Goal: Find specific page/section: Find specific page/section

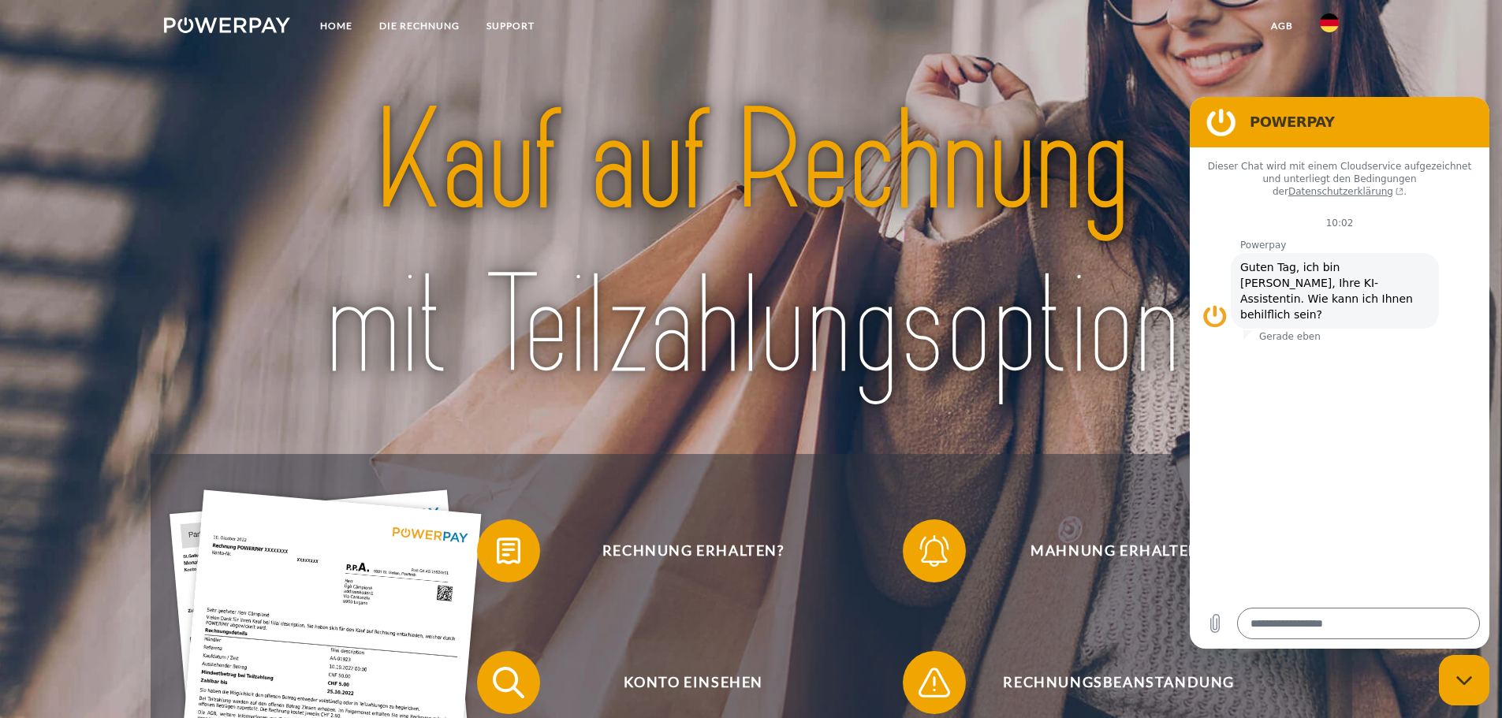
click at [1335, 24] on img at bounding box center [1329, 22] width 19 height 19
click at [1333, 70] on img at bounding box center [1329, 74] width 19 height 19
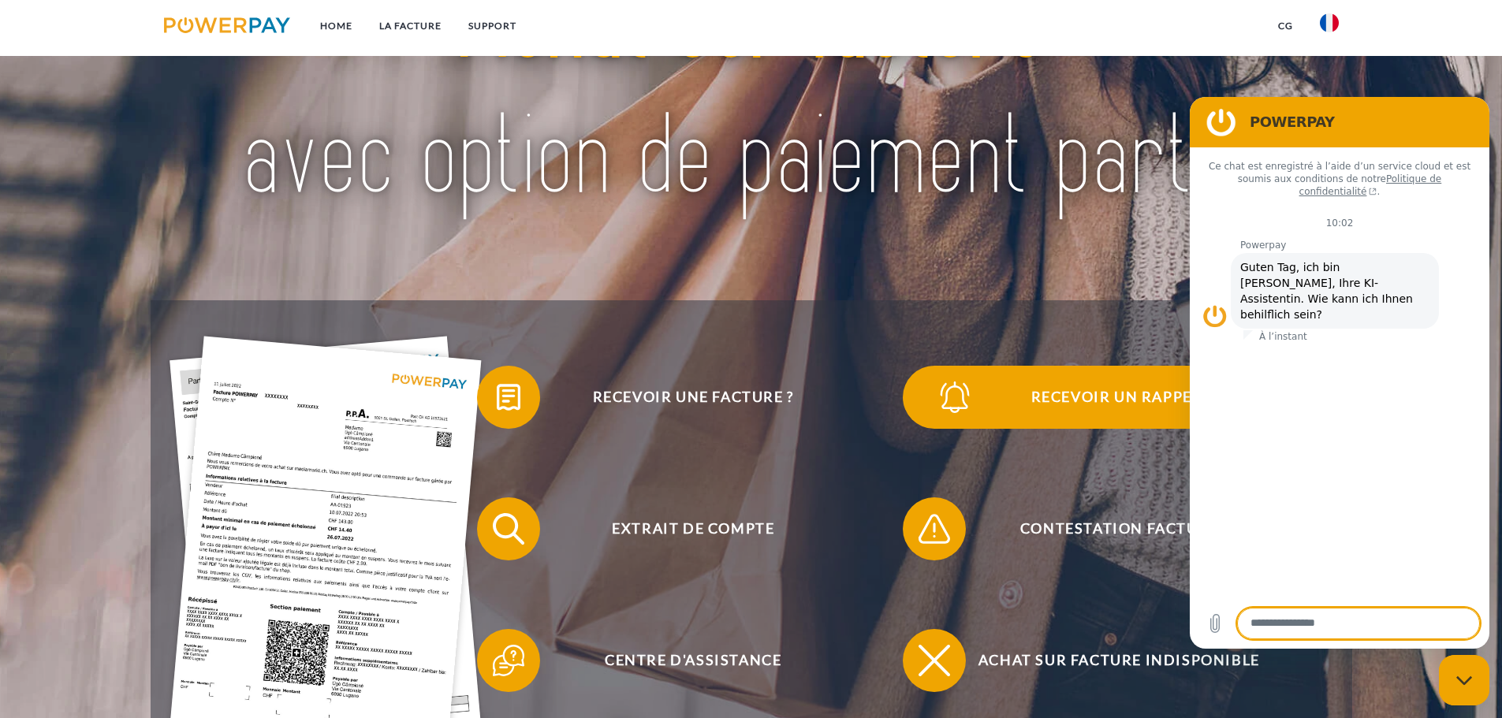
scroll to position [158, 0]
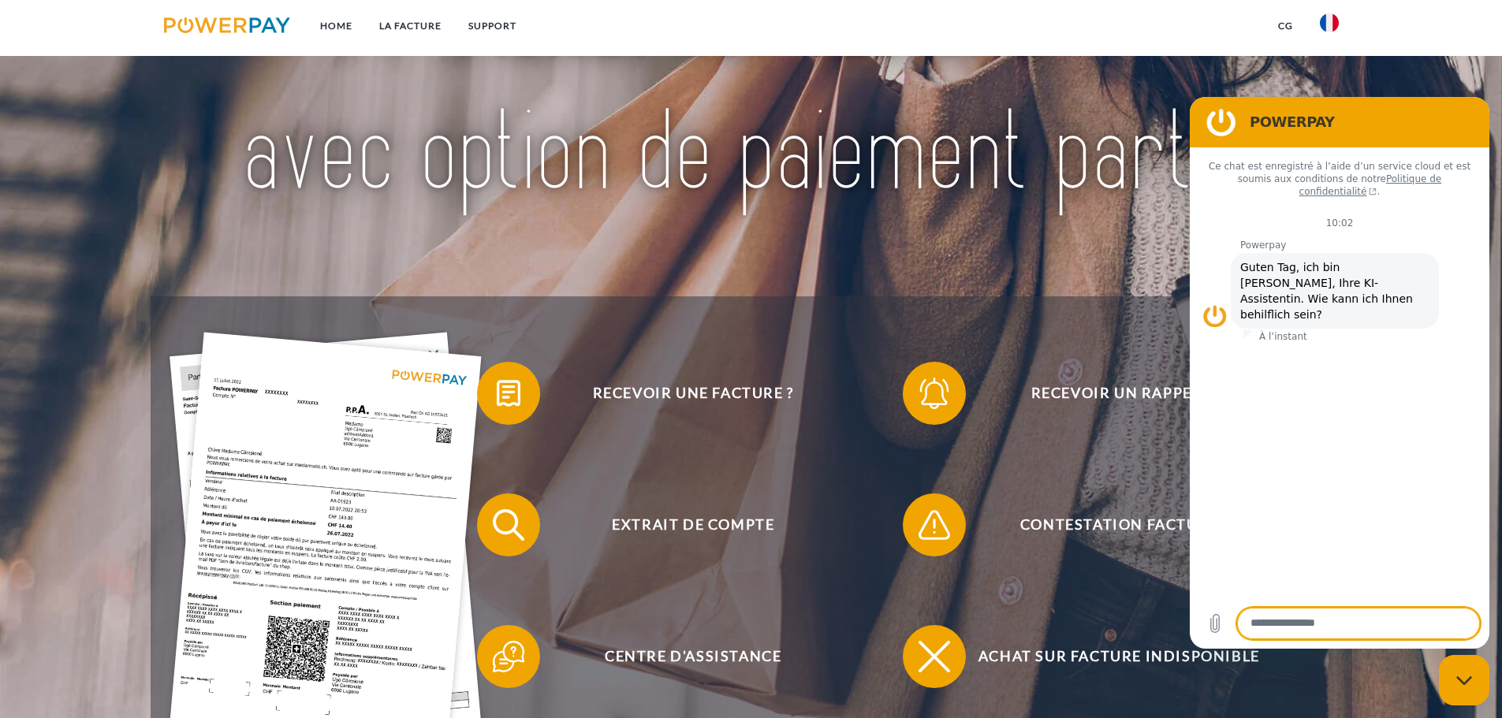
click at [1452, 692] on div "Fermer la fenêtre de messagerie" at bounding box center [1464, 680] width 47 height 47
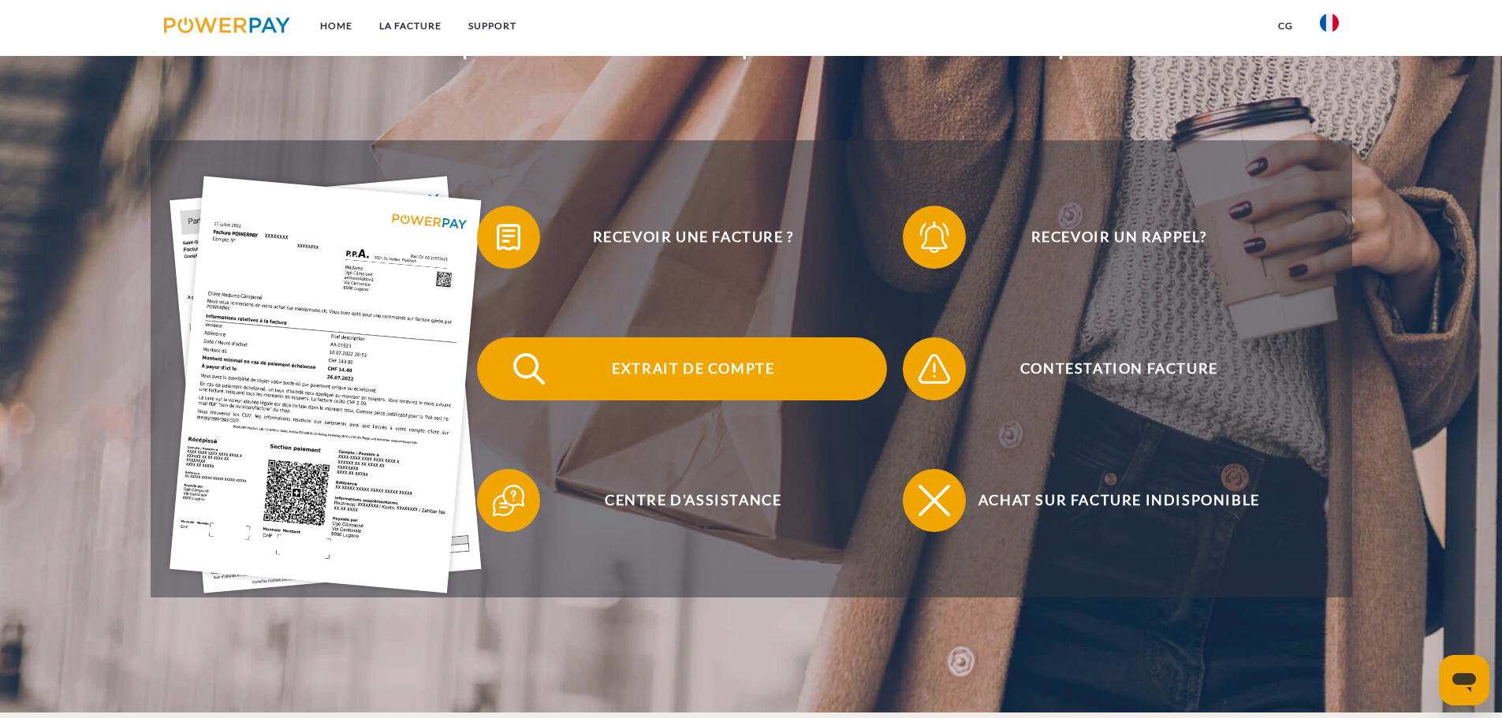
scroll to position [315, 0]
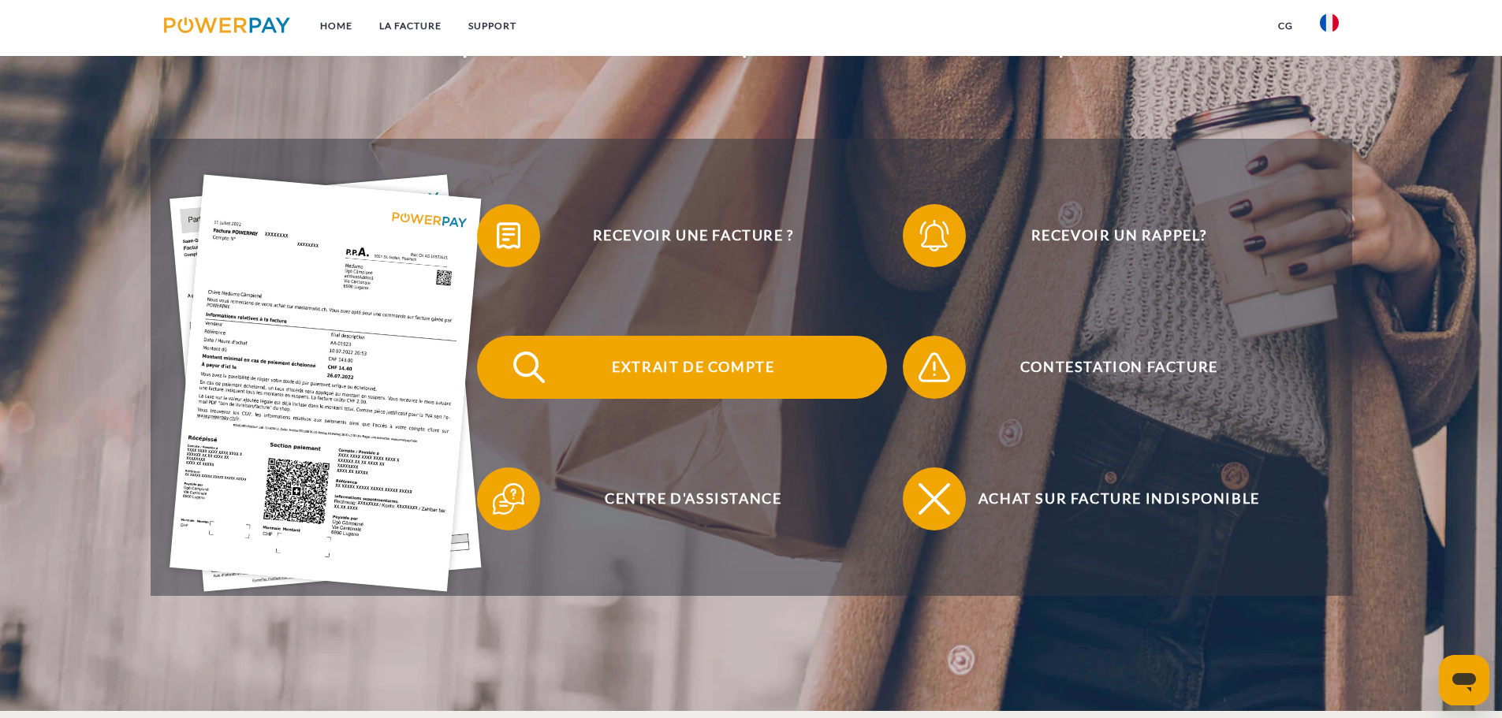
click at [725, 380] on span "Extrait de compte" at bounding box center [693, 367] width 386 height 63
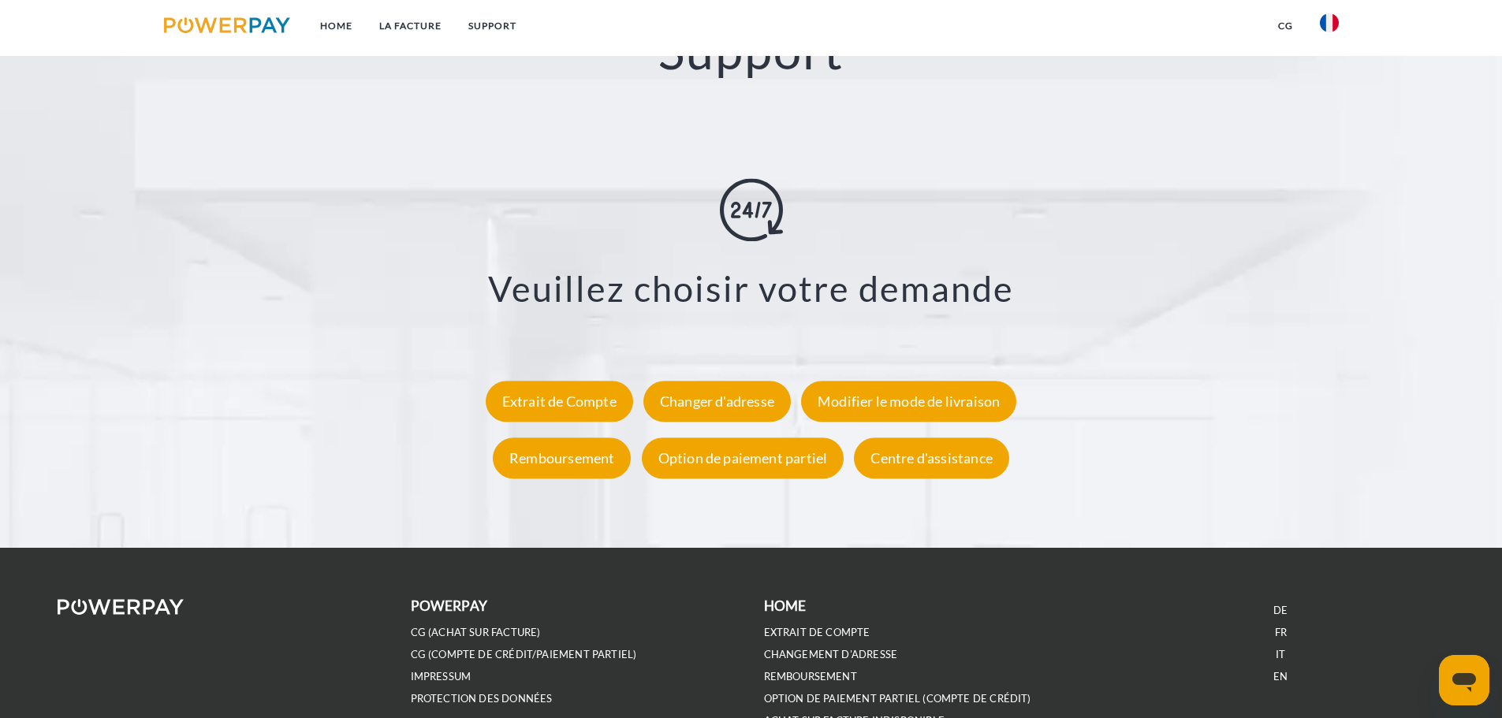
scroll to position [2926, 0]
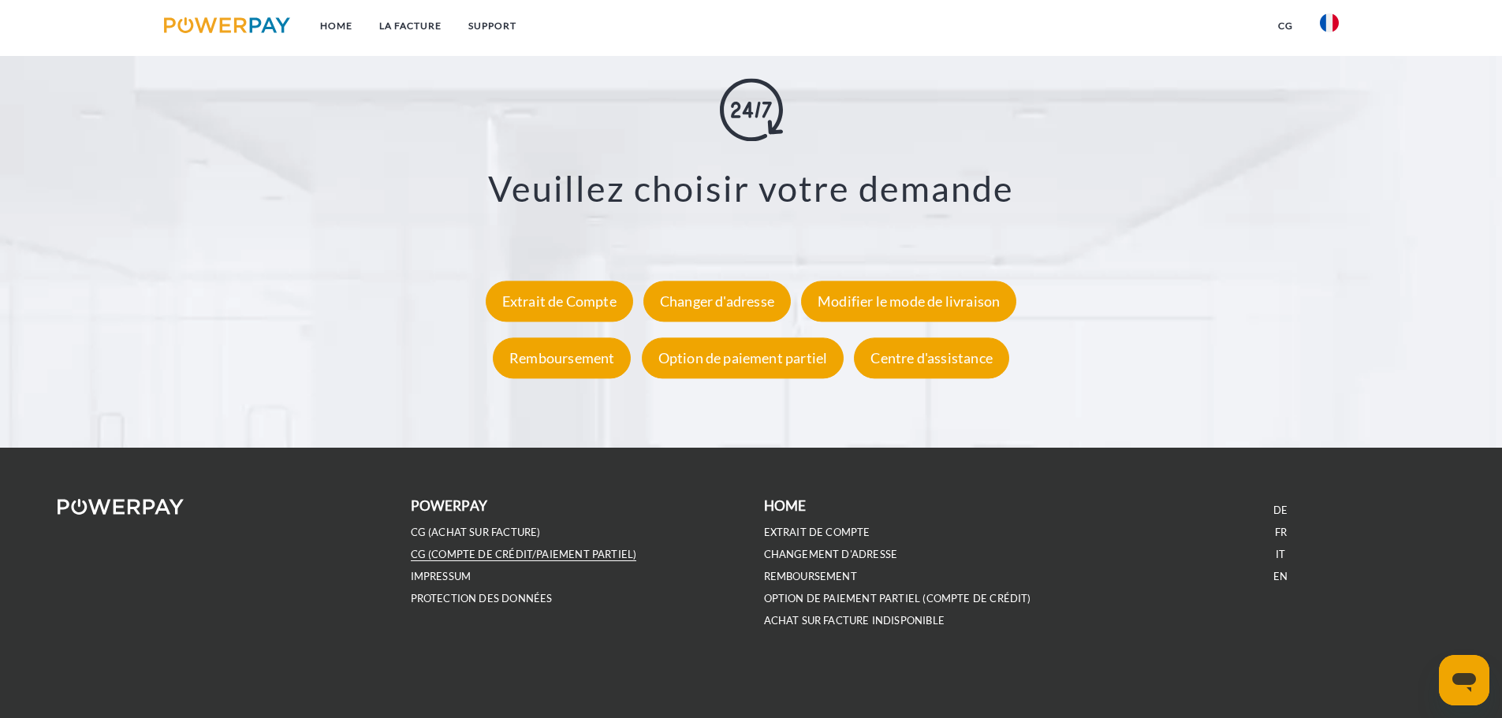
click at [476, 556] on link "CG (Compte de crédit/paiement partiel)" at bounding box center [524, 554] width 226 height 13
